Goal: Find specific page/section: Find specific page/section

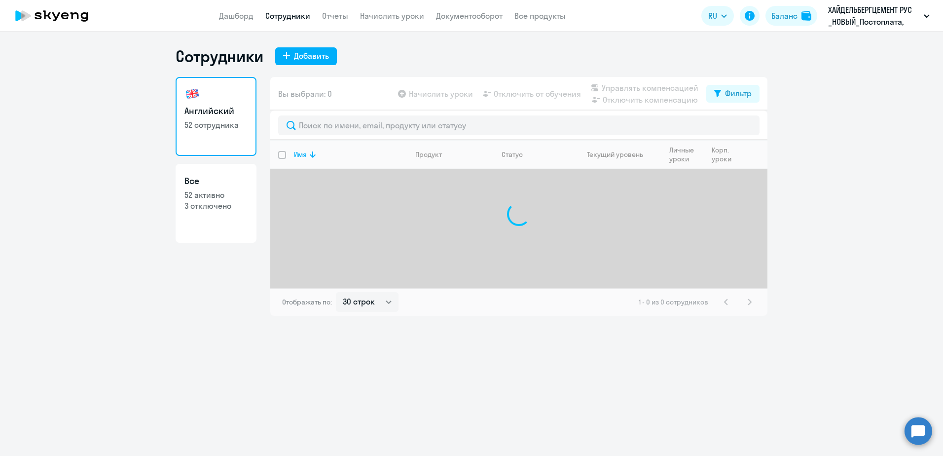
select select "30"
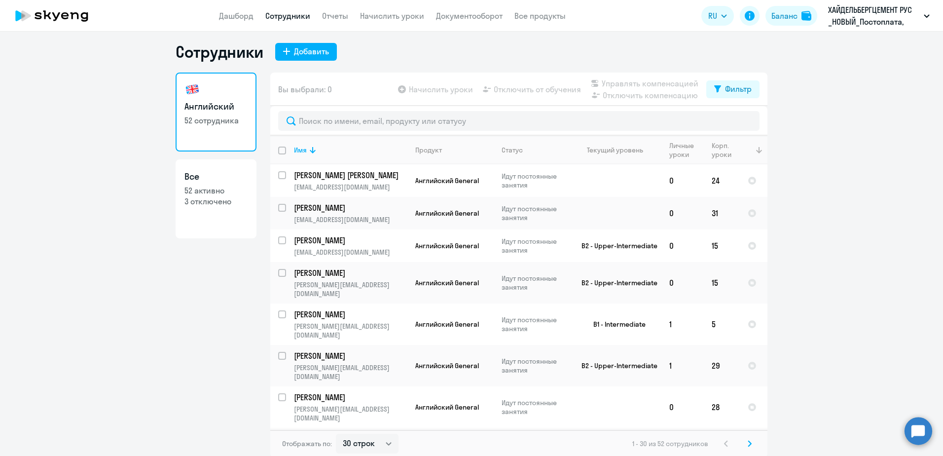
scroll to position [6, 0]
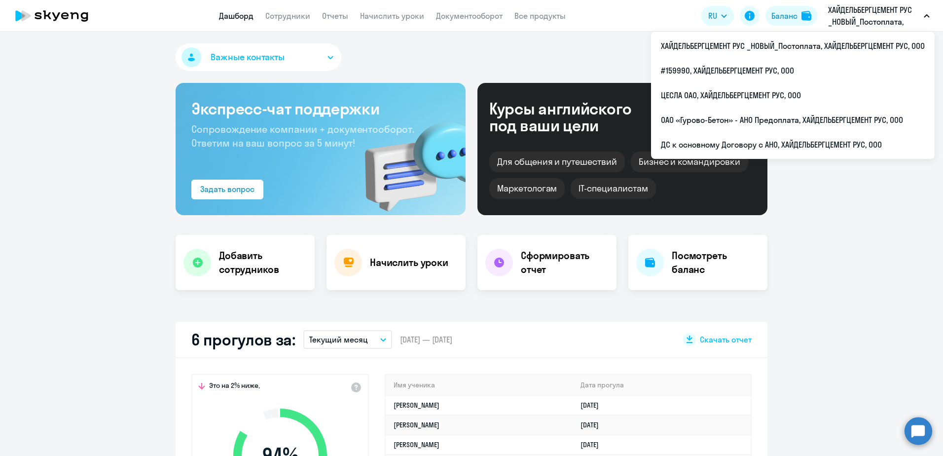
click at [883, 16] on p "ХАЙДЕЛЬБЕРГЦЕМЕНТ РУС _НОВЫЙ_Постоплата, ХАЙДЕЛЬБЕРГЦЕМЕНТ РУС, ООО" at bounding box center [874, 16] width 92 height 24
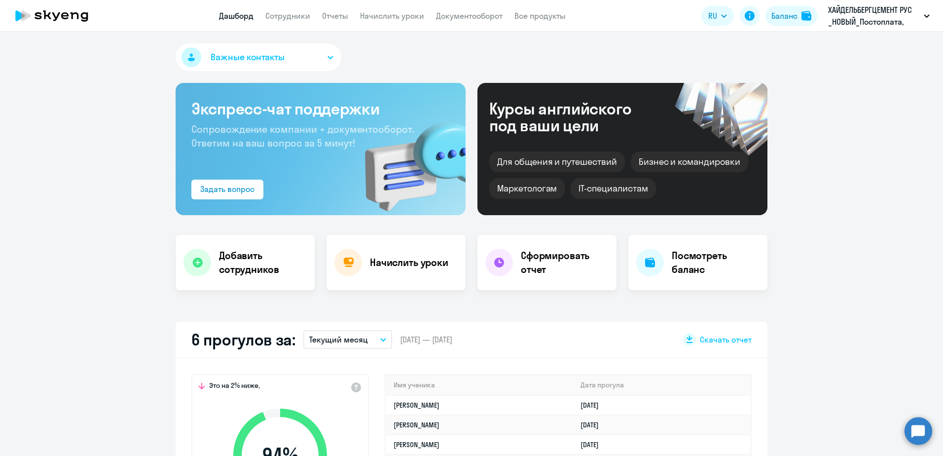
select select "30"
click at [864, 22] on p "ХАЙДЕЛЬБЕРГЦЕМЕНТ РУС _НОВЫЙ_Постоплата, ХАЙДЕЛЬБЕРГЦЕМЕНТ РУС, ООО" at bounding box center [874, 16] width 92 height 24
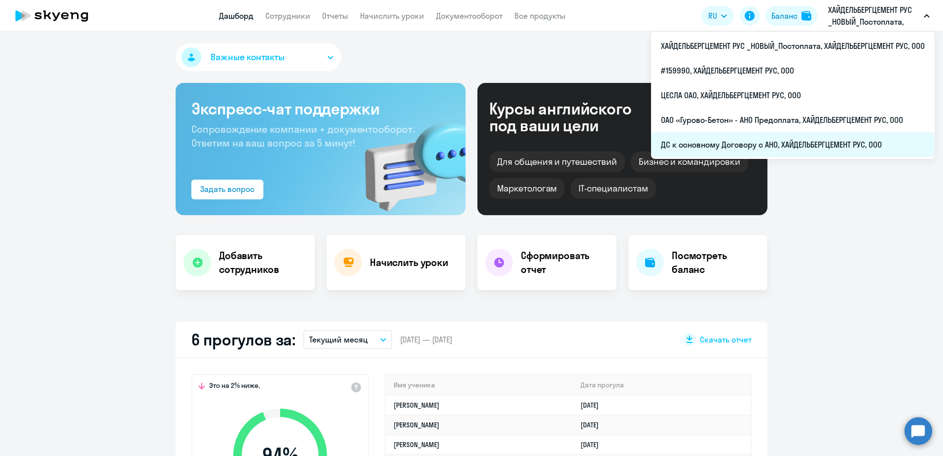
click at [749, 149] on li "ДС к основному Договору с АНО, ХАЙДЕЛЬБЕРГЦЕМЕНТ РУС, ООО" at bounding box center [793, 144] width 284 height 25
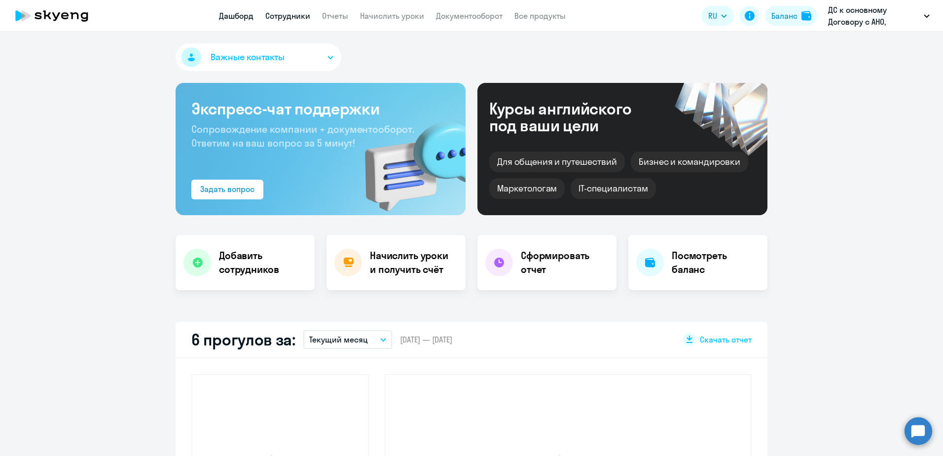
click at [307, 19] on link "Сотрудники" at bounding box center [287, 16] width 45 height 10
select select "30"
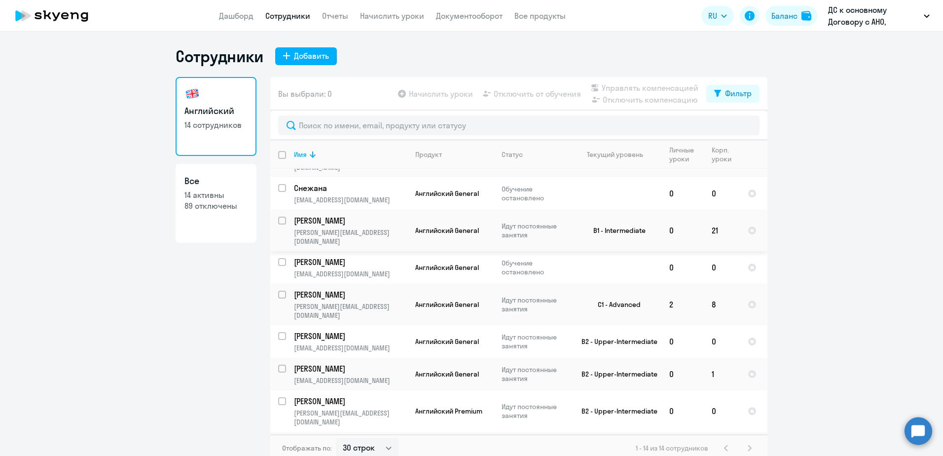
scroll to position [190, 0]
